Goal: Task Accomplishment & Management: Use online tool/utility

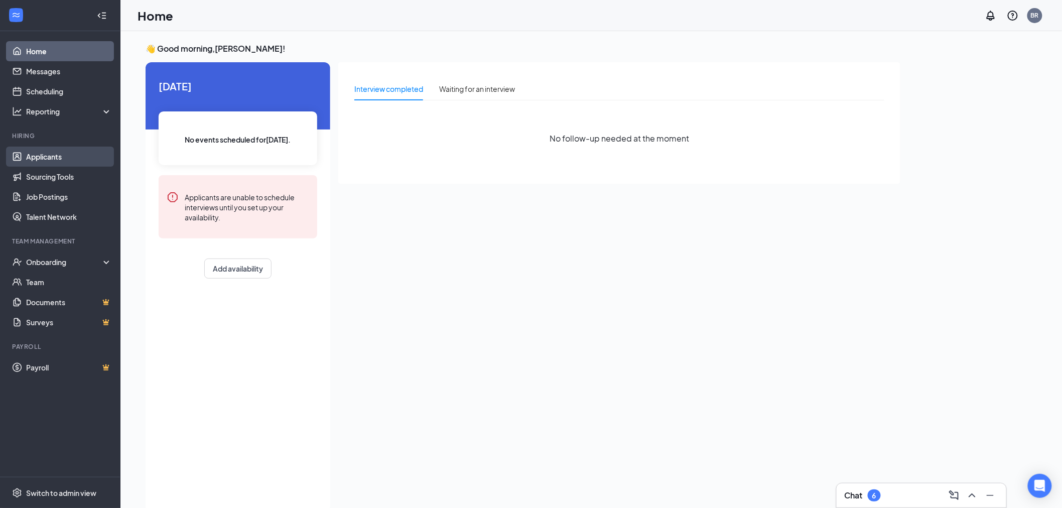
click at [51, 162] on link "Applicants" at bounding box center [69, 157] width 86 height 20
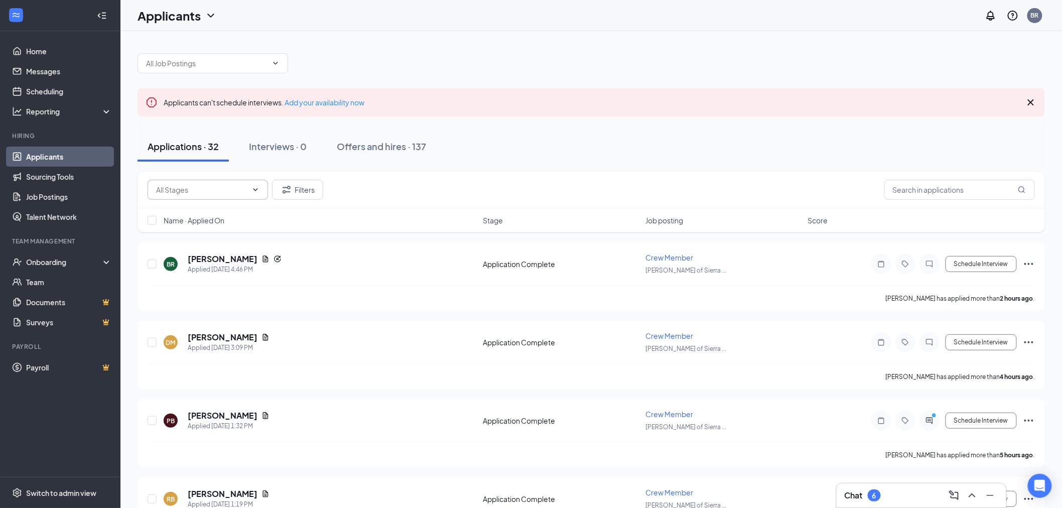
click at [197, 186] on input "text" at bounding box center [201, 189] width 91 height 11
click at [918, 189] on input "text" at bounding box center [959, 190] width 151 height 20
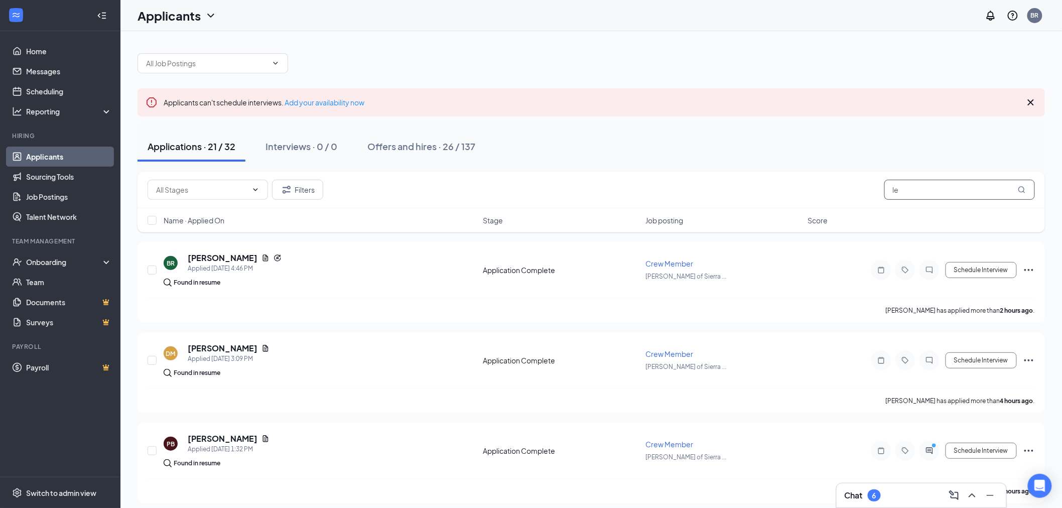
type input "l"
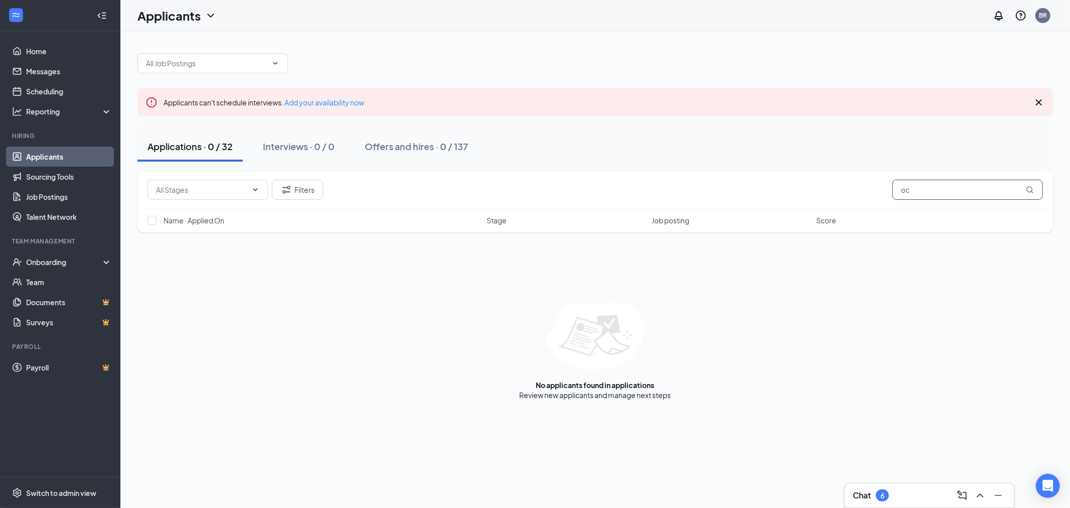
type input "o"
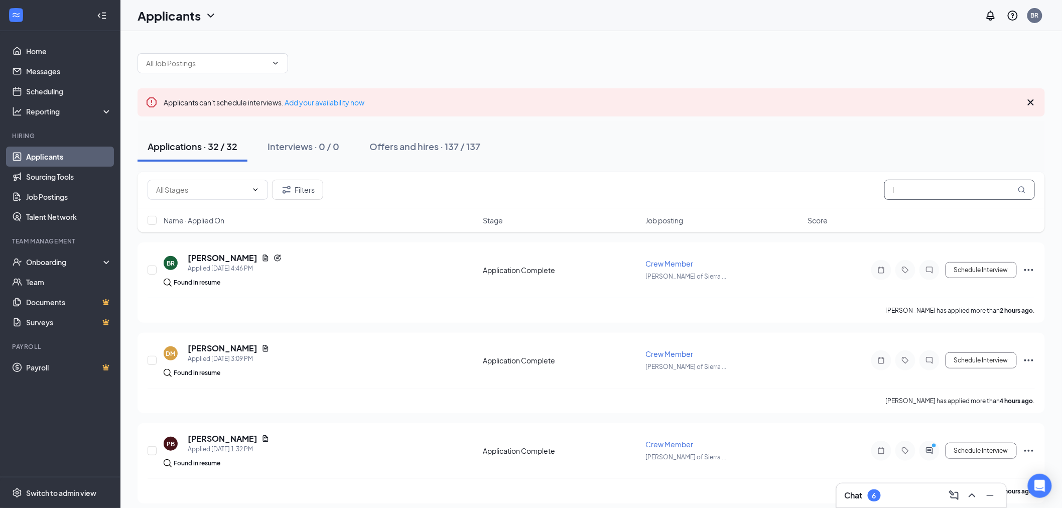
type input "l"
click at [185, 151] on div "Applications · 32 / 32" at bounding box center [193, 146] width 90 height 13
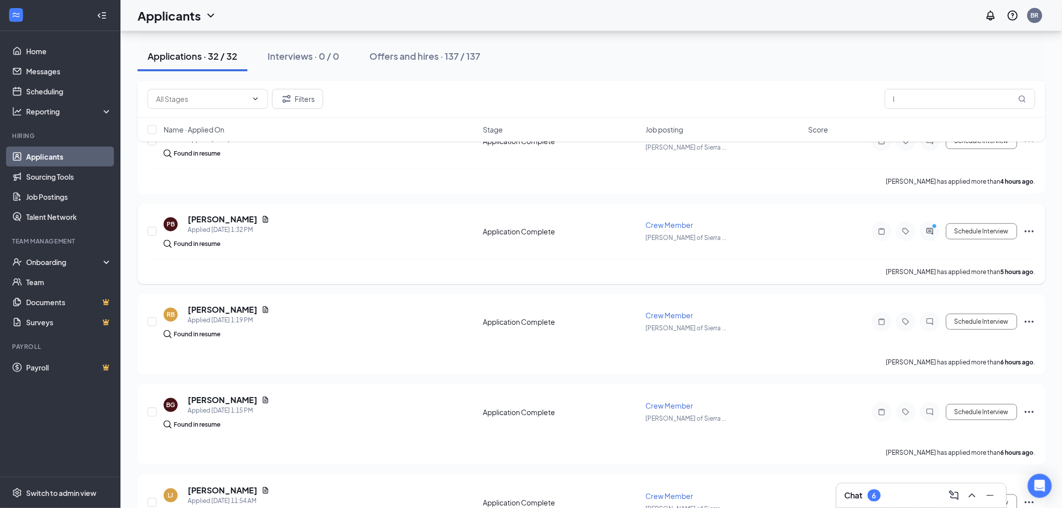
scroll to position [223, 0]
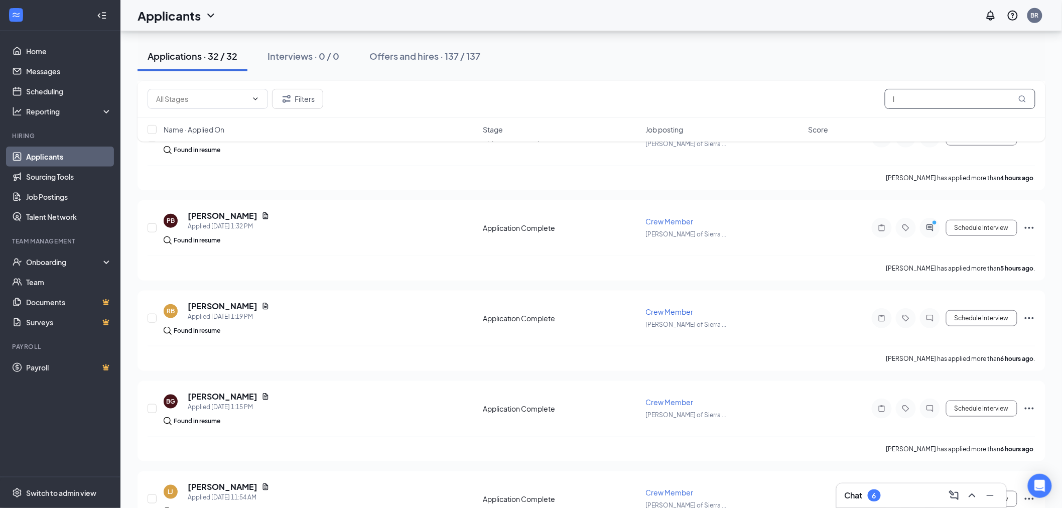
click at [914, 101] on input "l" at bounding box center [960, 99] width 151 height 20
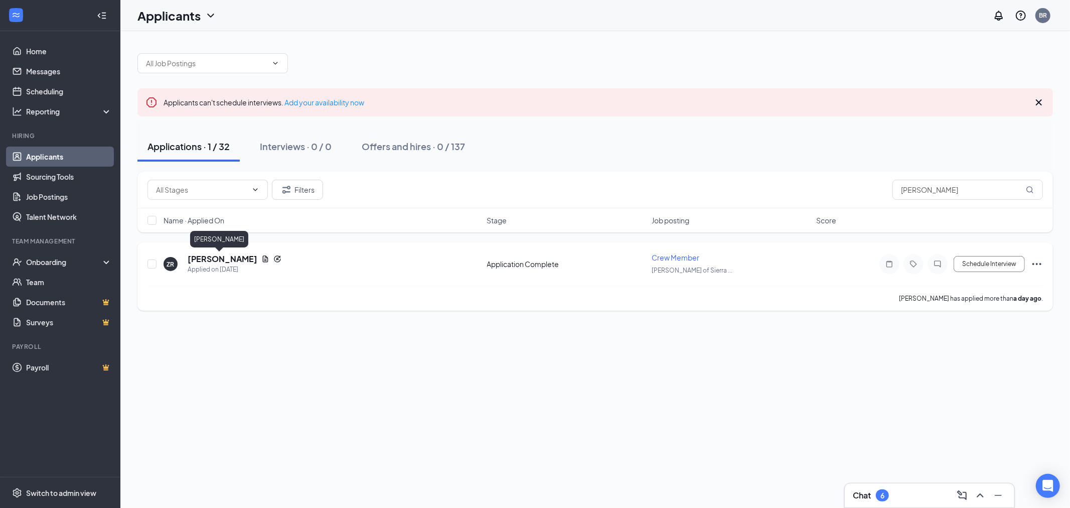
click at [220, 258] on h5 "[PERSON_NAME]" at bounding box center [223, 258] width 70 height 11
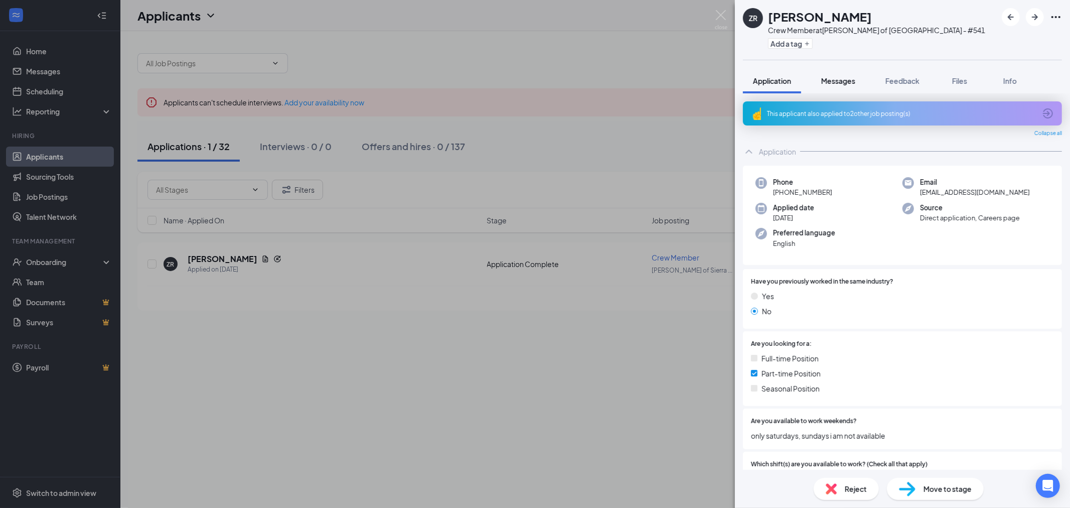
click at [847, 85] on div "Messages" at bounding box center [838, 81] width 34 height 10
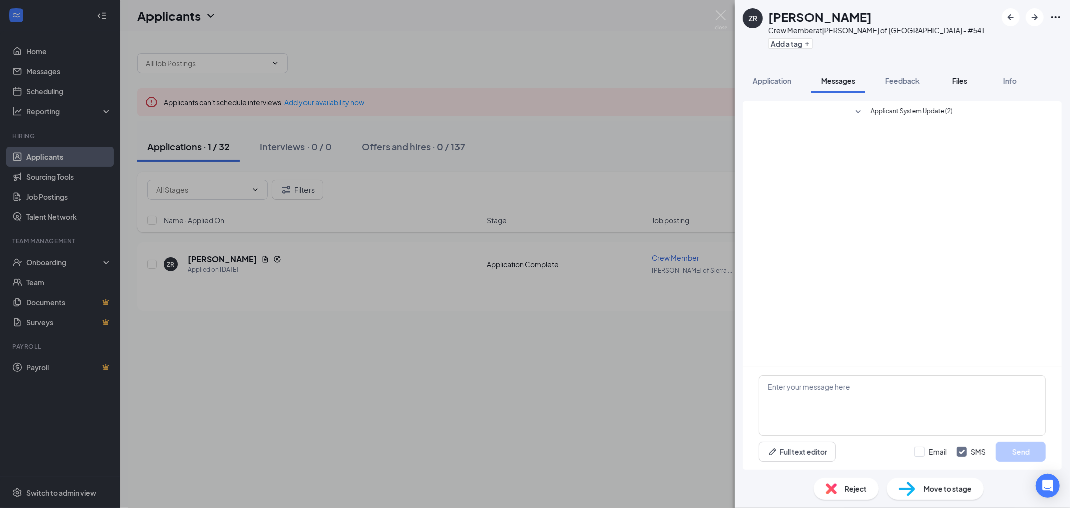
click at [958, 78] on span "Files" at bounding box center [959, 80] width 15 height 9
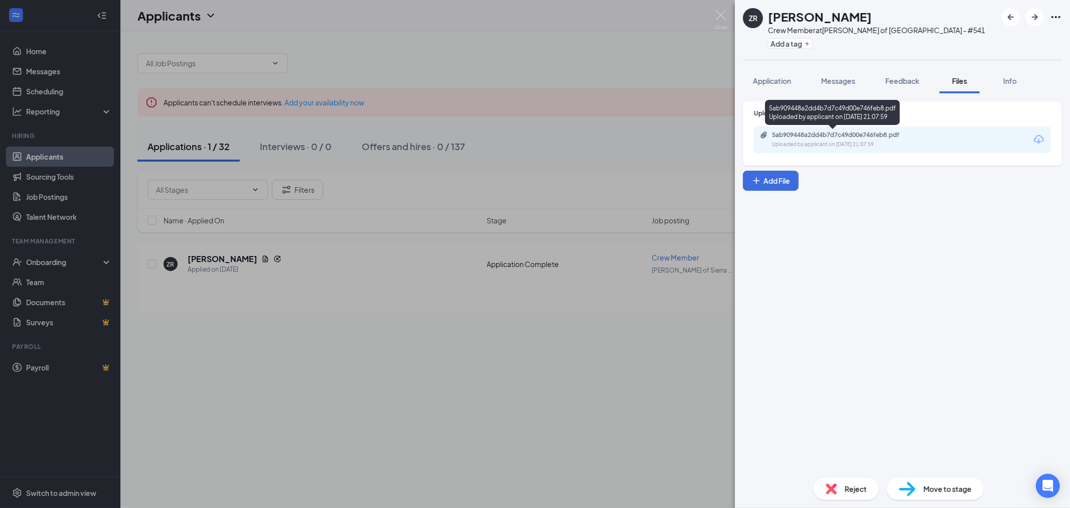
click at [816, 138] on div "5ab909448a2dd4b7d7c49d00e746feb8.pdf Uploaded by applicant on Sep 14, 2025 at 2…" at bounding box center [841, 140] width 163 height 18
drag, startPoint x: 735, startPoint y: 26, endPoint x: 724, endPoint y: 17, distance: 14.2
click at [734, 24] on div "ZR Zachary Reed Crew Member at Culver's of Sierra Vista - #541 Add a tag Applic…" at bounding box center [535, 254] width 1070 height 508
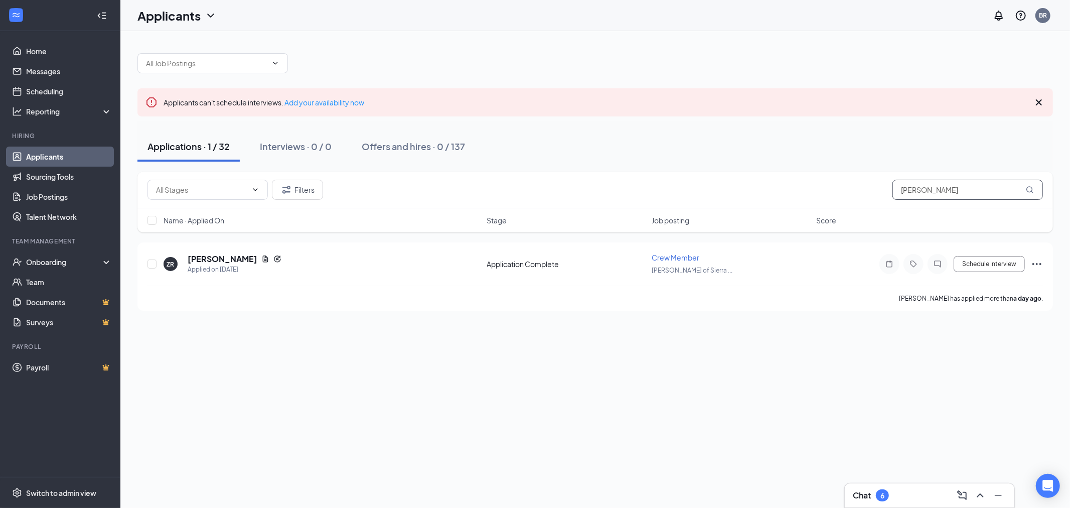
click at [941, 183] on input "reed" at bounding box center [968, 190] width 151 height 20
type input "r"
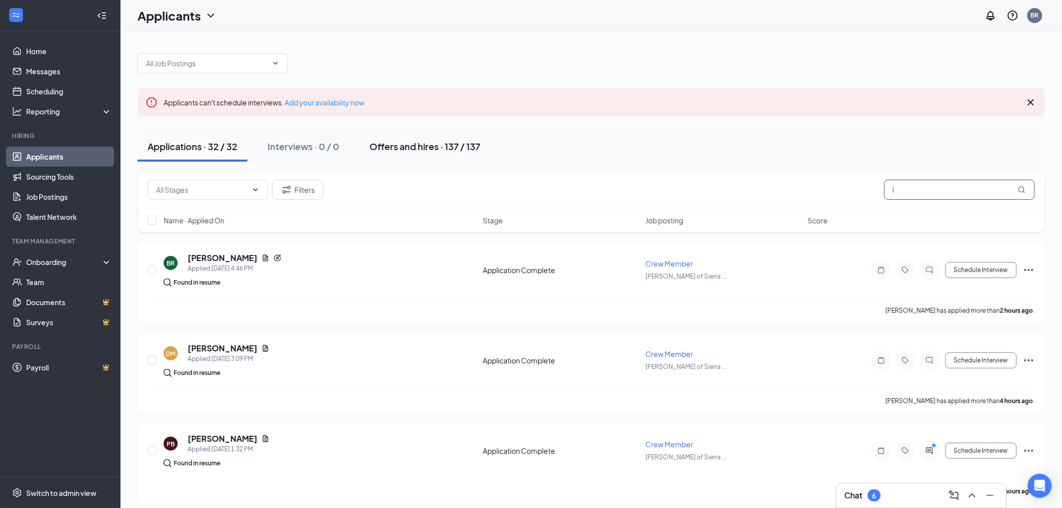
type input "l"
click at [392, 147] on div "Offers and hires · 137 / 137" at bounding box center [424, 146] width 111 height 13
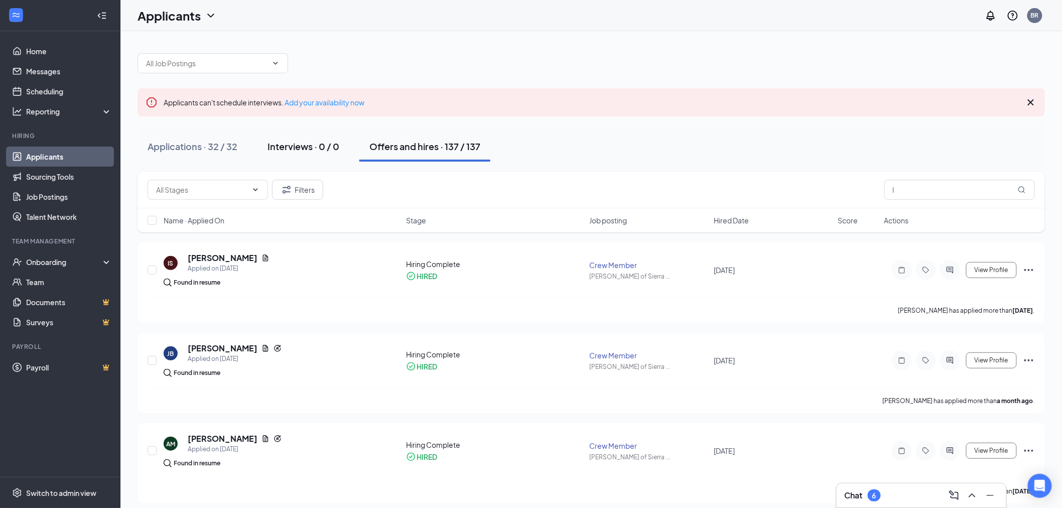
click at [269, 147] on div "Interviews · 0 / 0" at bounding box center [303, 146] width 72 height 13
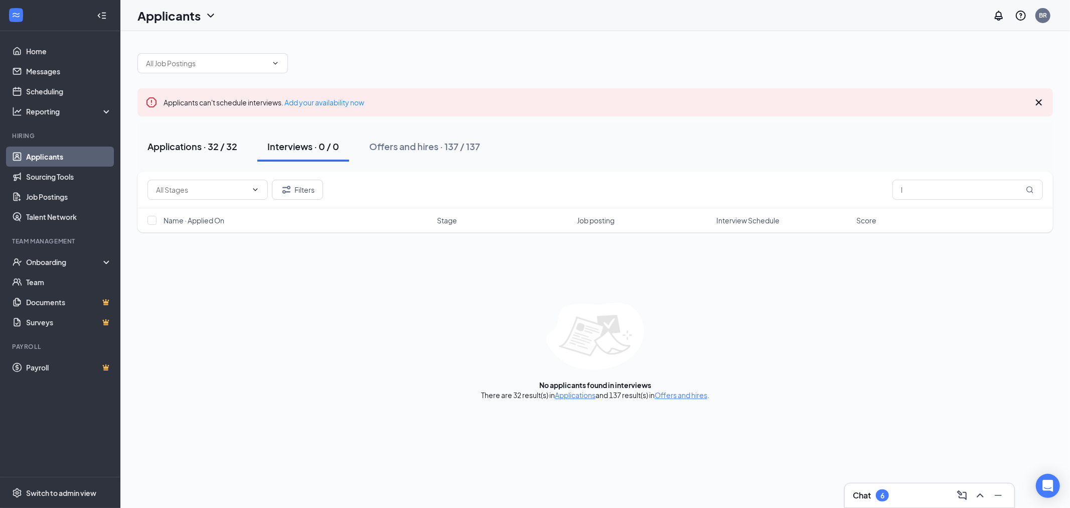
click at [199, 147] on div "Applications · 32 / 32" at bounding box center [193, 146] width 90 height 13
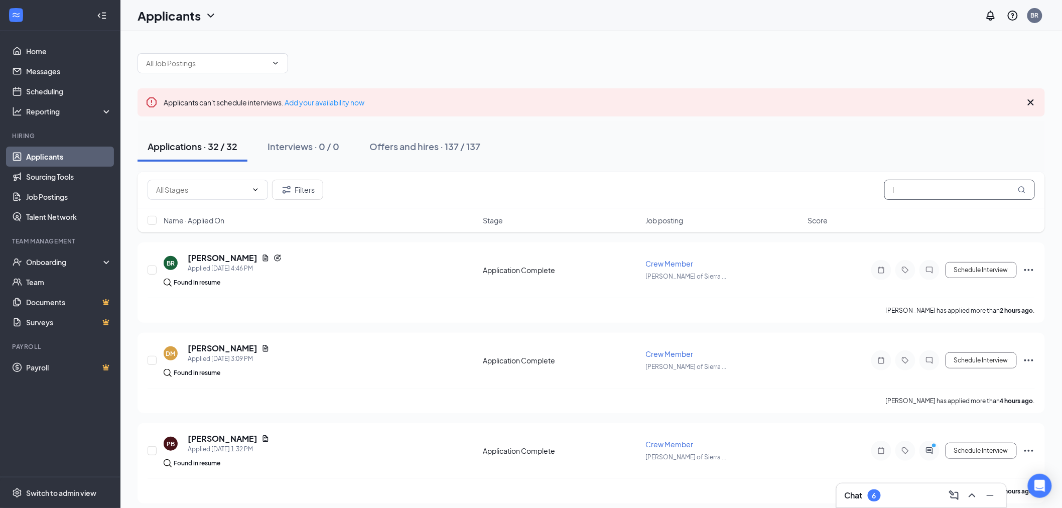
click at [910, 191] on input "l" at bounding box center [959, 190] width 151 height 20
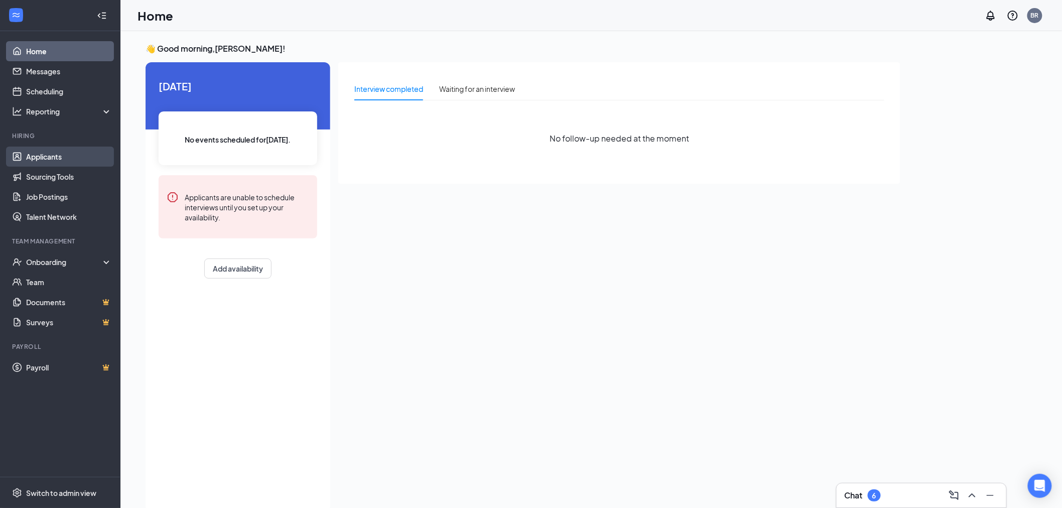
click at [43, 159] on link "Applicants" at bounding box center [69, 157] width 86 height 20
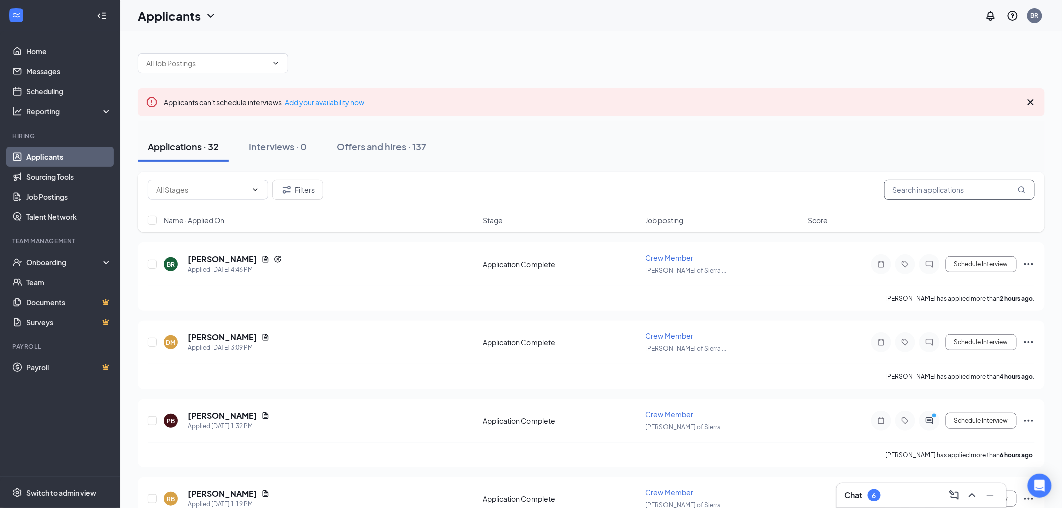
click at [974, 191] on input "text" at bounding box center [959, 190] width 151 height 20
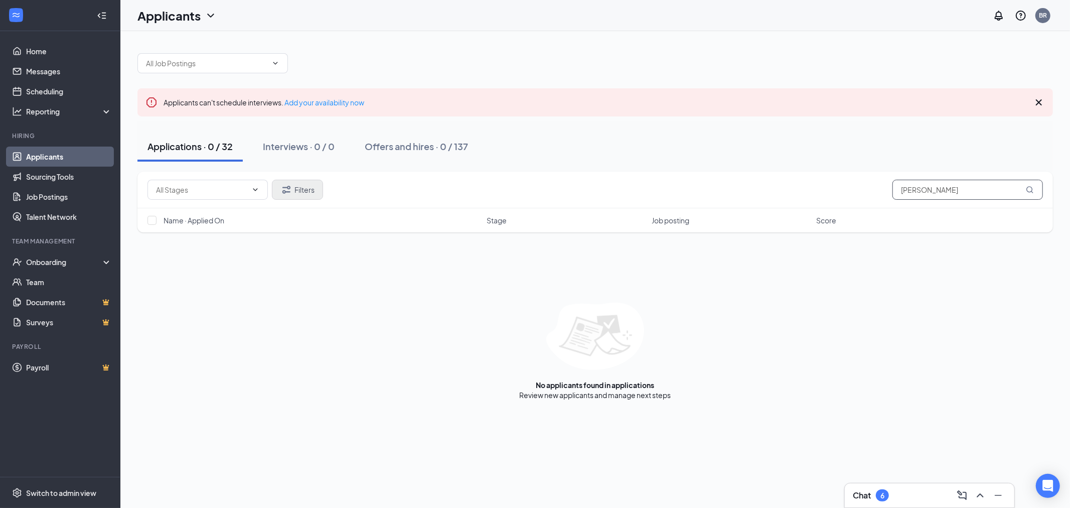
type input "[PERSON_NAME]"
click at [290, 192] on icon "Filter" at bounding box center [287, 190] width 12 height 12
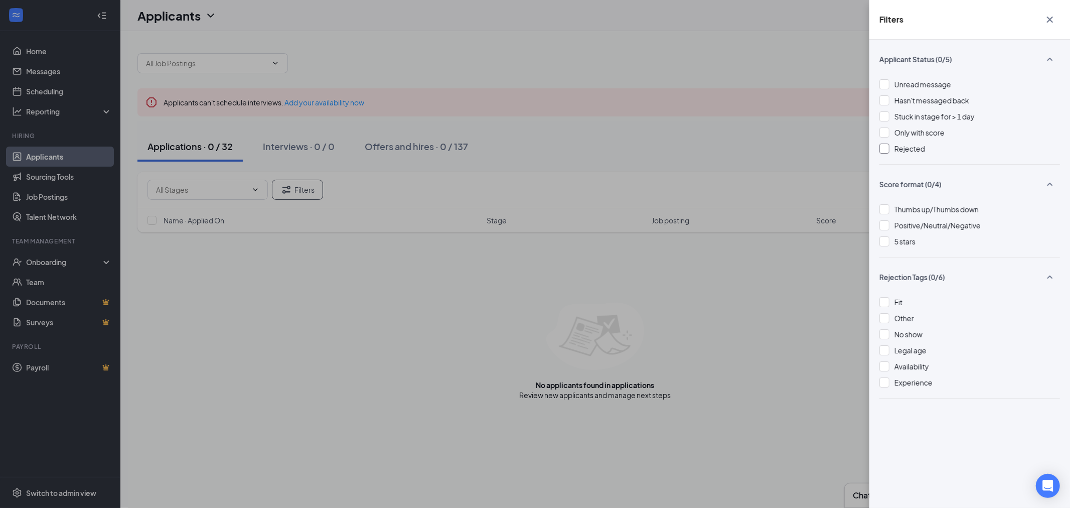
click at [886, 149] on div at bounding box center [885, 149] width 10 height 10
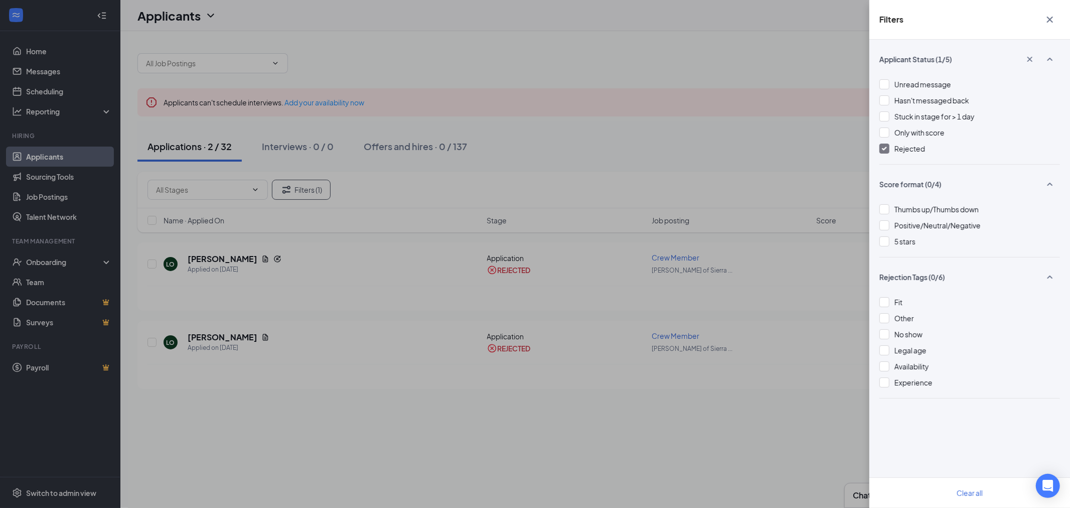
click at [1055, 19] on icon "Cross" at bounding box center [1050, 20] width 12 height 12
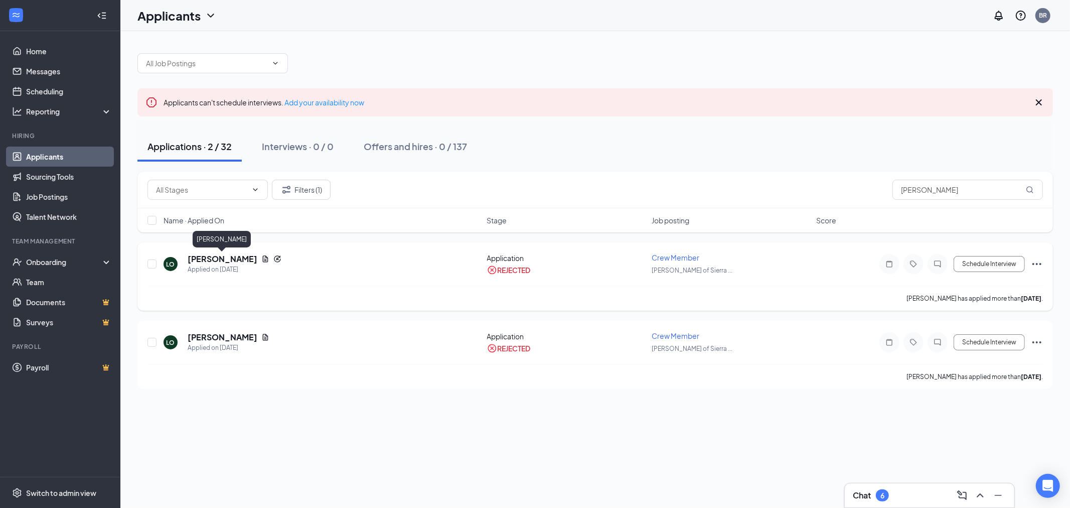
click at [228, 260] on h5 "[PERSON_NAME]" at bounding box center [223, 258] width 70 height 11
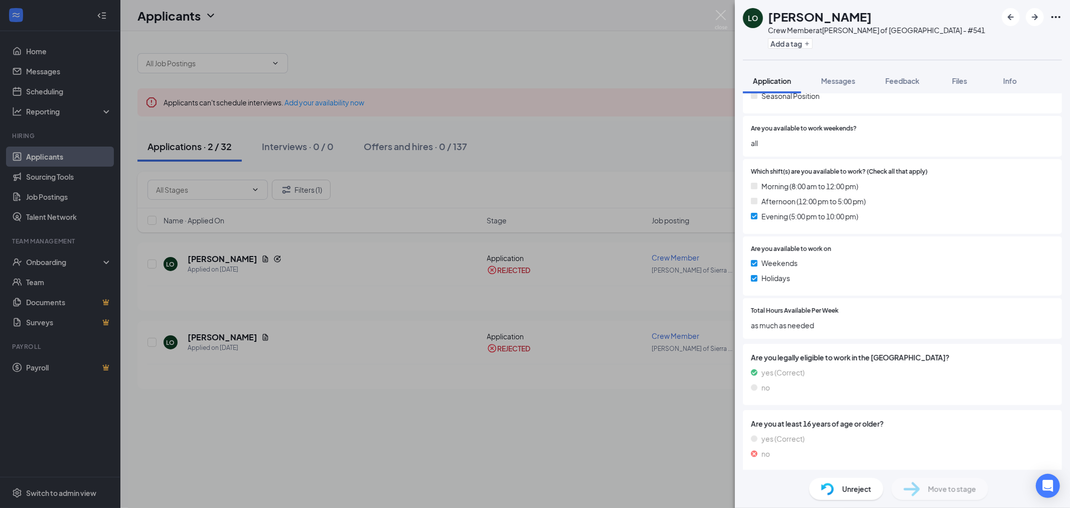
scroll to position [295, 0]
click at [719, 16] on img at bounding box center [721, 20] width 13 height 20
